Goal: Task Accomplishment & Management: Complete application form

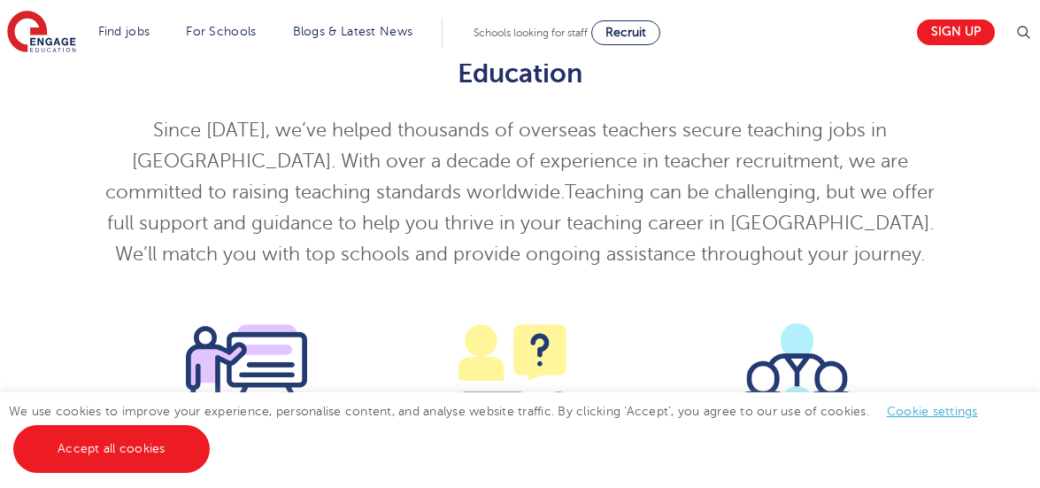
scroll to position [1671, 0]
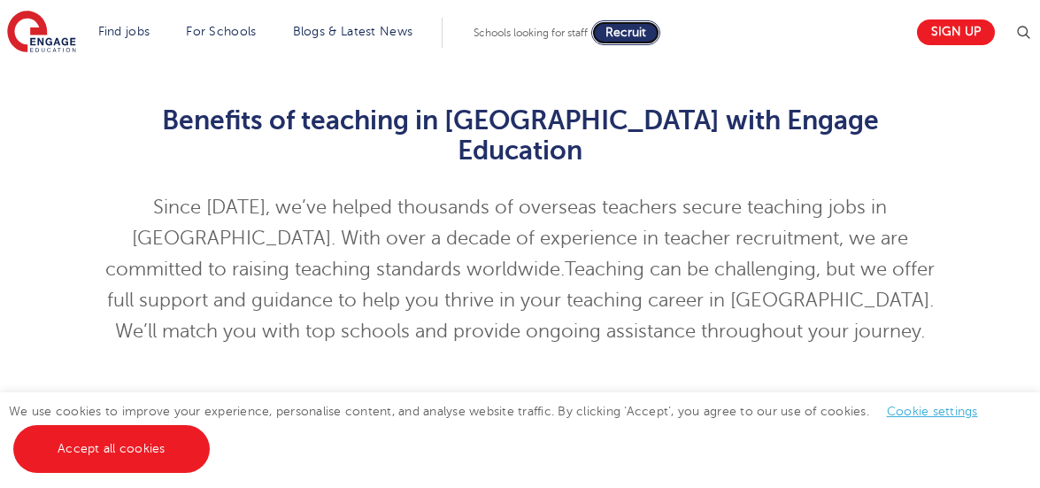
click at [624, 34] on span "Recruit" at bounding box center [625, 32] width 41 height 13
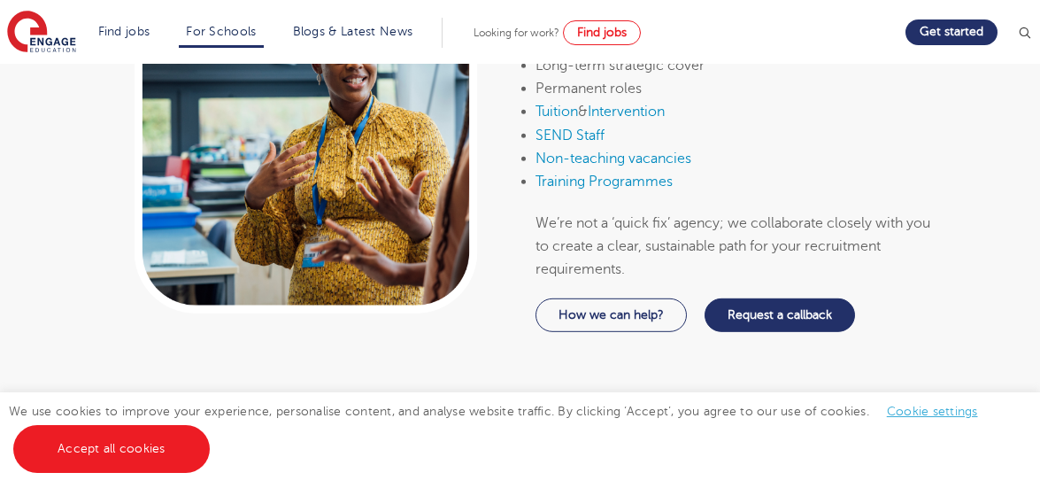
scroll to position [1101, 0]
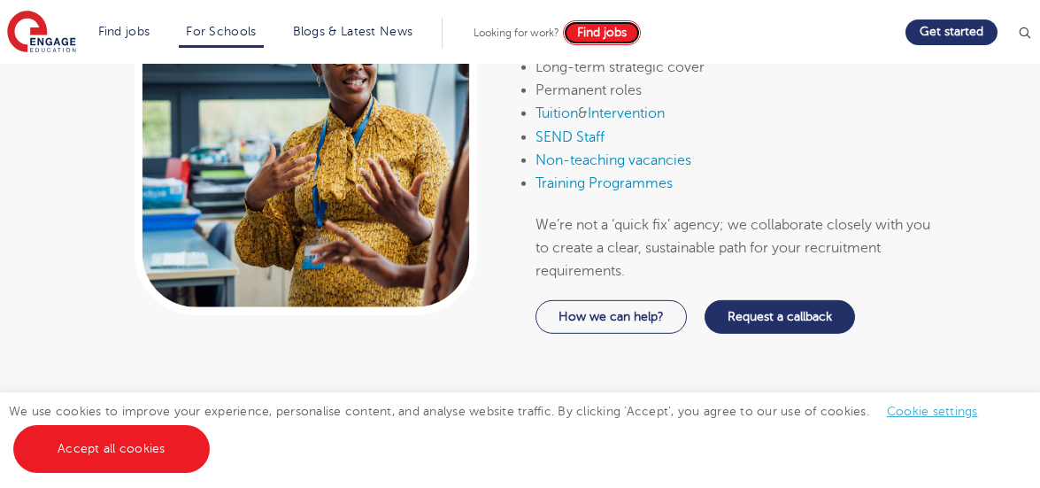
click at [620, 35] on span "Find jobs" at bounding box center [602, 32] width 50 height 13
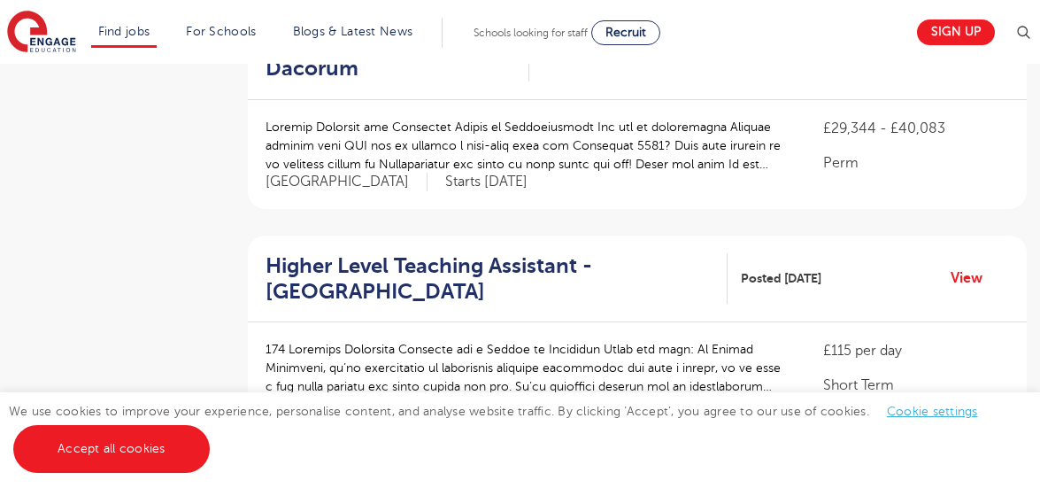
scroll to position [1583, 0]
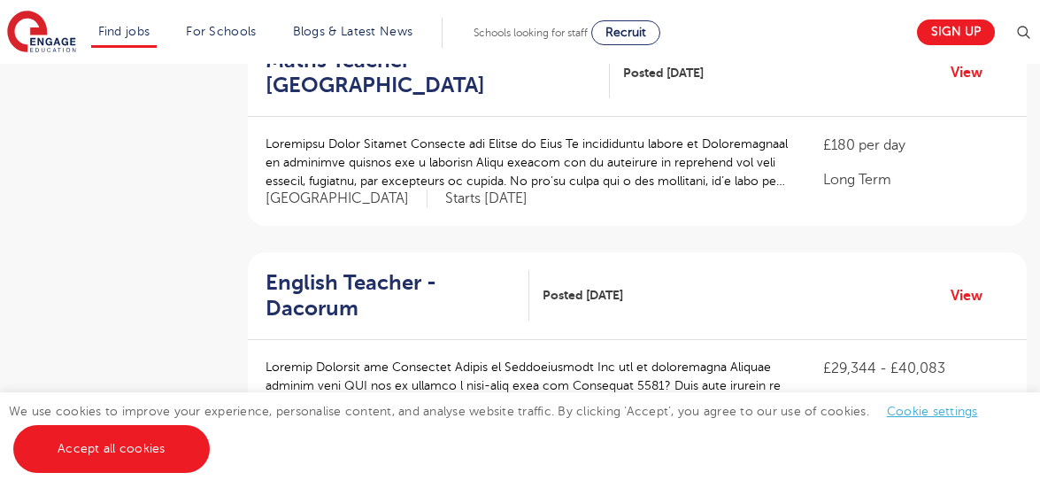
drag, startPoint x: 46, startPoint y: 277, endPoint x: 58, endPoint y: 283, distance: 13.1
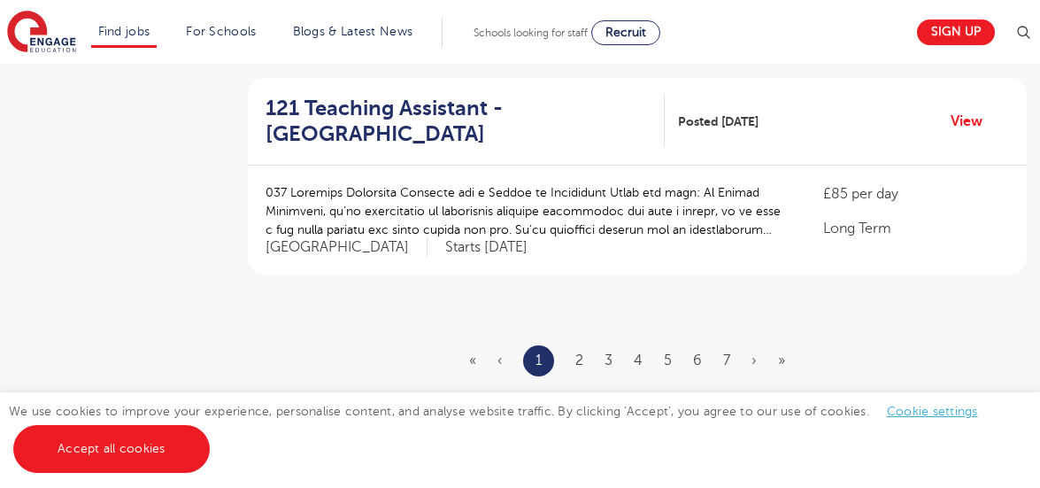
scroll to position [2212, 0]
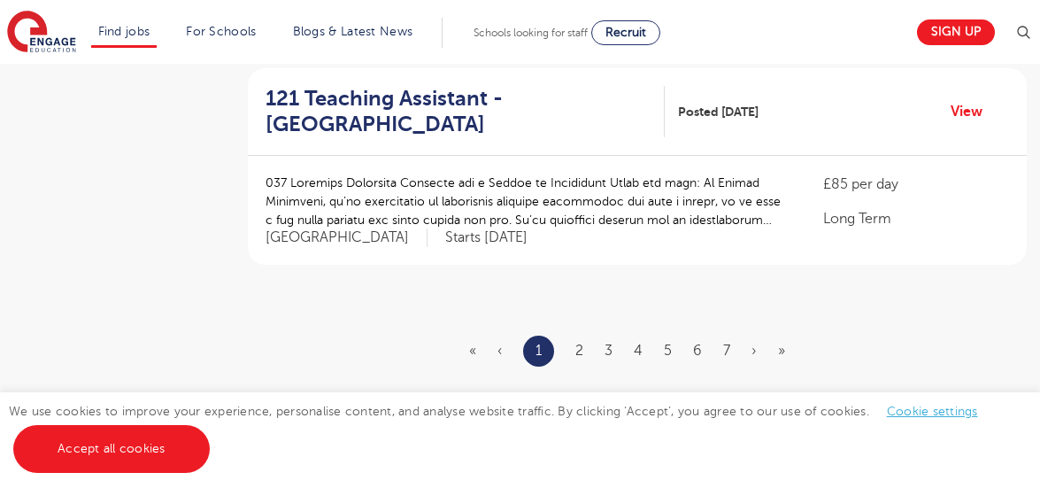
click at [583, 335] on ul "« ‹ 1 2 3 4 5 6 7 › »" at bounding box center [637, 350] width 337 height 31
click at [578, 343] on link "2" at bounding box center [579, 351] width 8 height 16
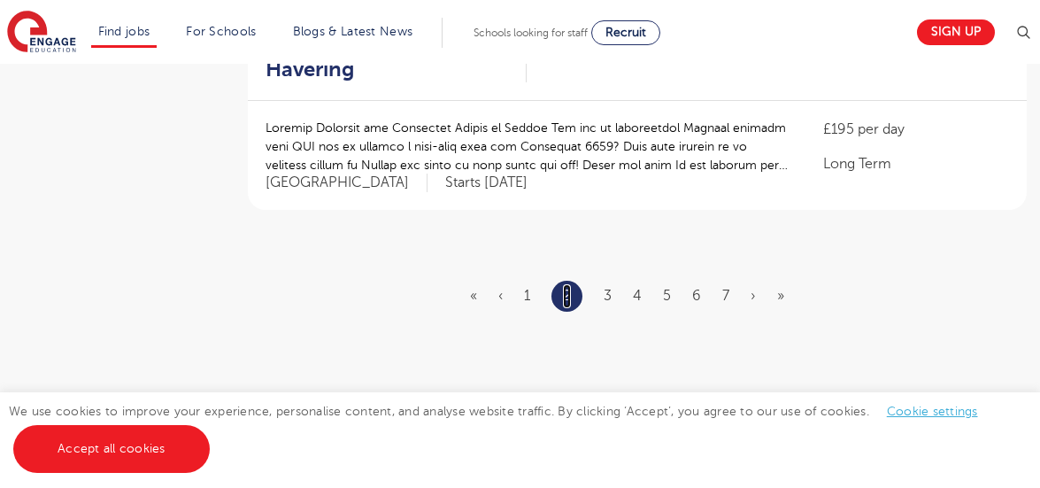
scroll to position [2297, 0]
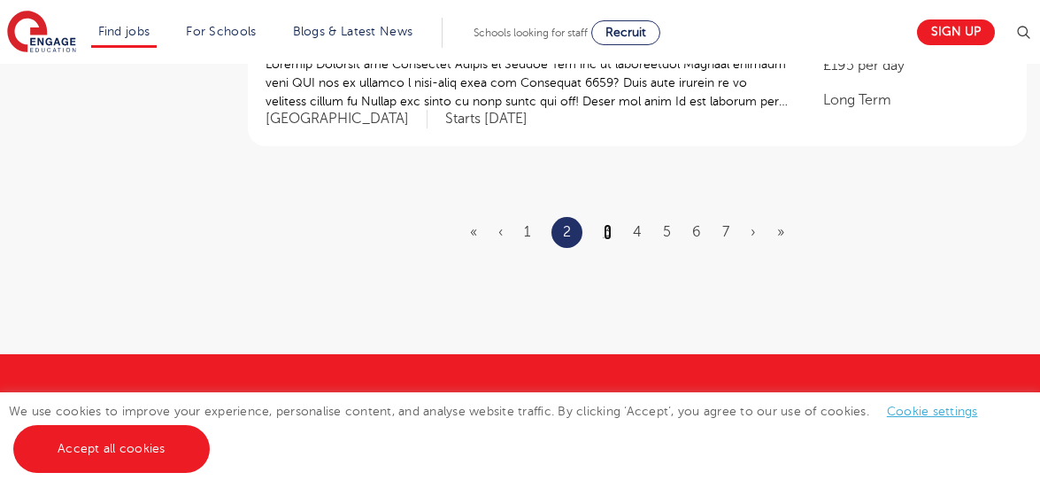
click at [610, 224] on link "3" at bounding box center [608, 232] width 8 height 16
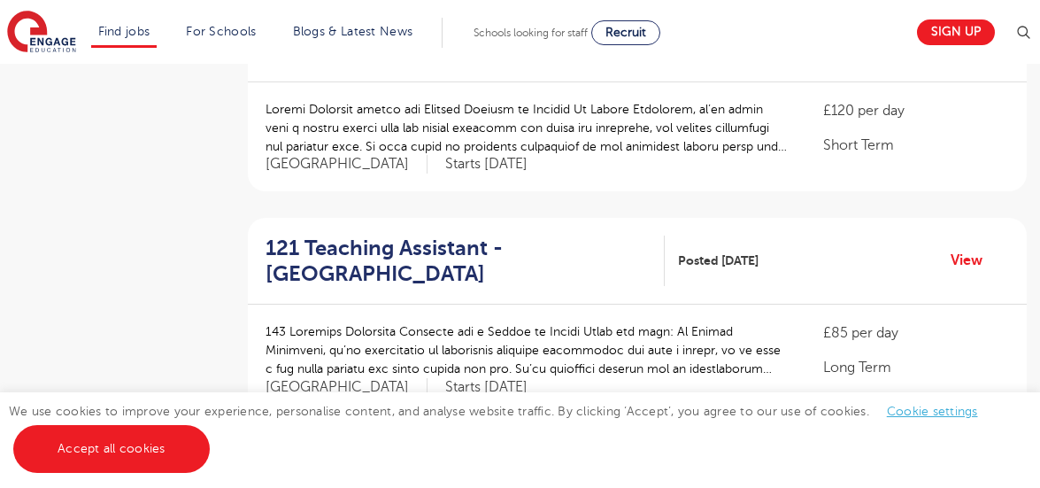
scroll to position [952, 0]
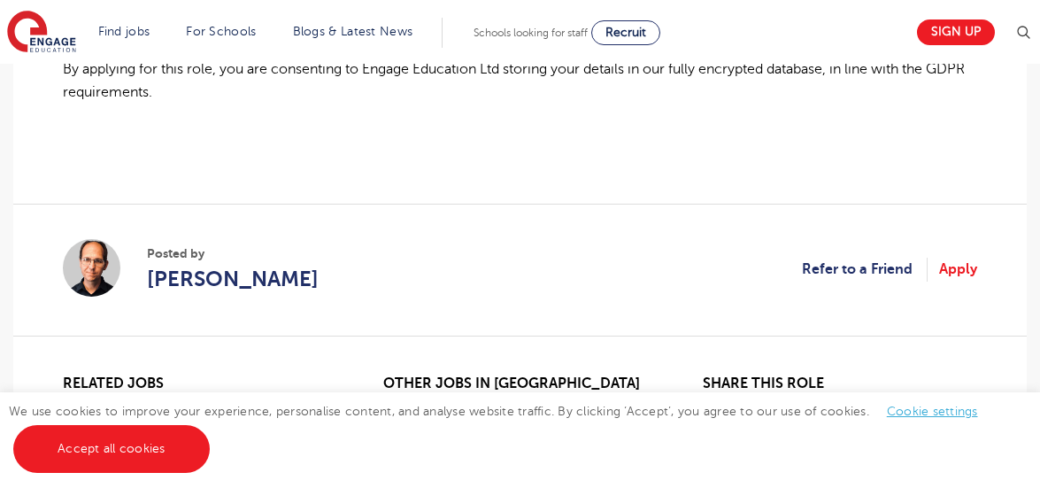
scroll to position [1451, 0]
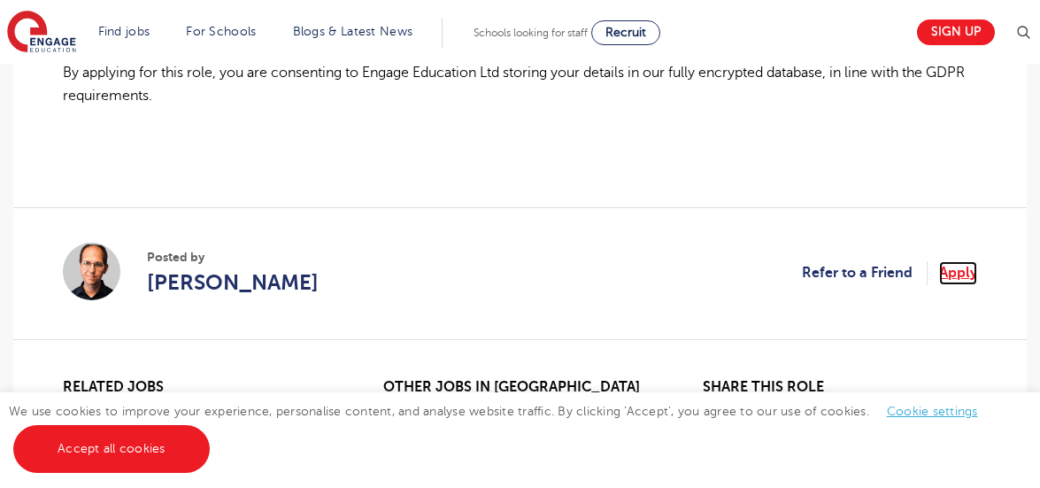
click at [949, 261] on link "Apply" at bounding box center [958, 272] width 38 height 23
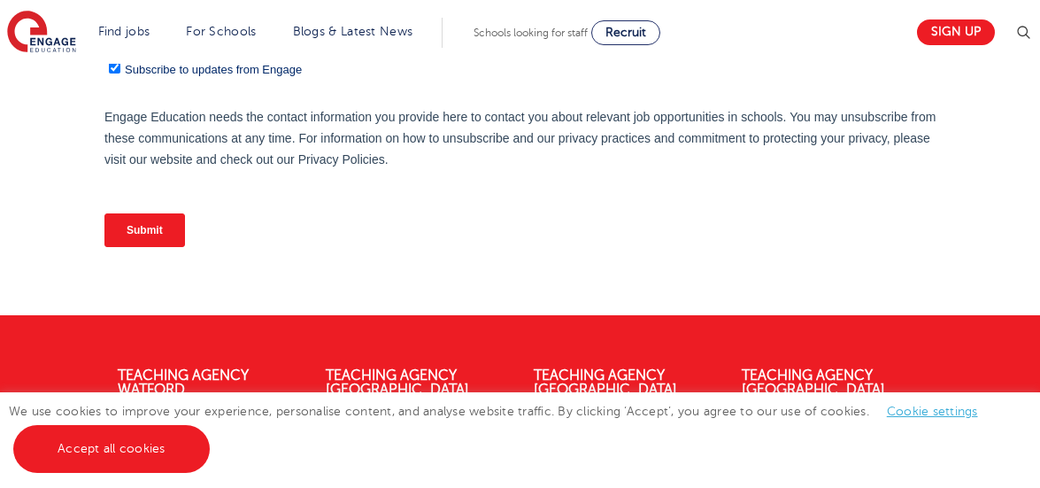
scroll to position [588, 0]
